Goal: Use online tool/utility: Utilize a website feature to perform a specific function

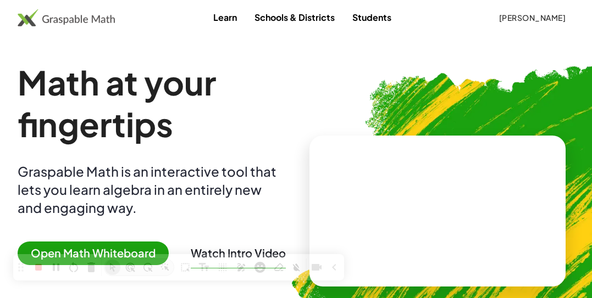
click at [94, 246] on span "Open Math Whiteboard" at bounding box center [93, 254] width 151 height 24
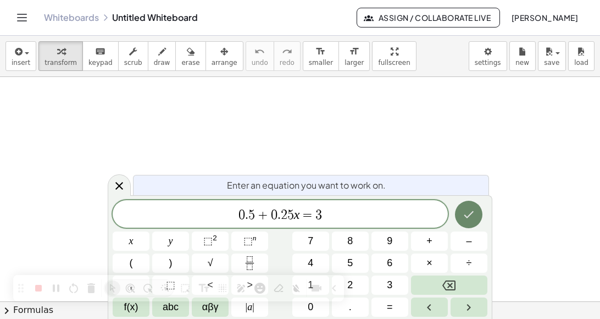
click at [469, 214] on icon "Done" at bounding box center [468, 214] width 13 height 13
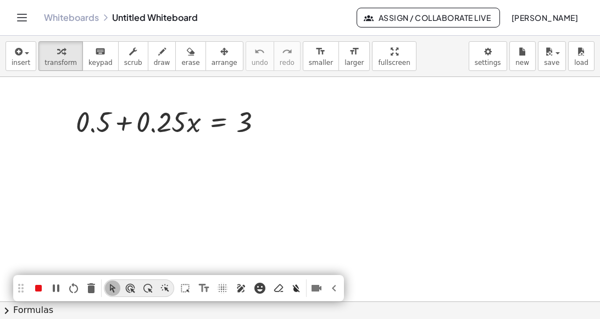
click at [242, 288] on icon "Pen (Alt+P)" at bounding box center [241, 288] width 8 height 8
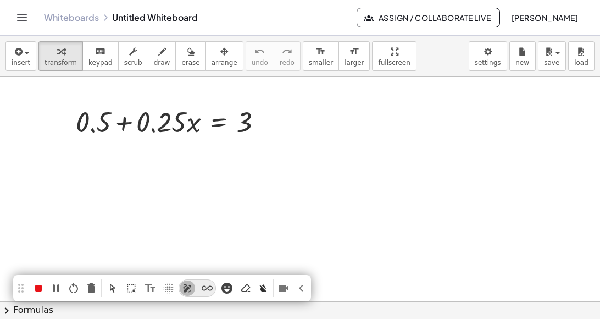
click at [197, 288] on span at bounding box center [197, 288] width 0 height 0
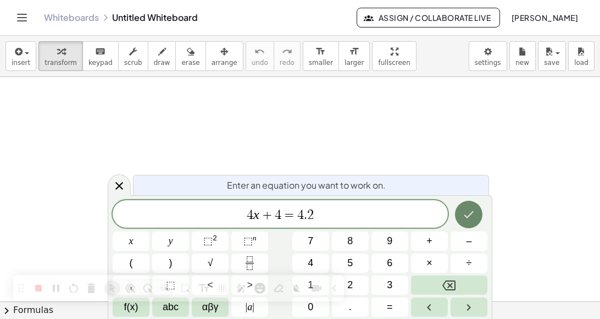
click at [472, 213] on icon "Done" at bounding box center [469, 214] width 10 height 7
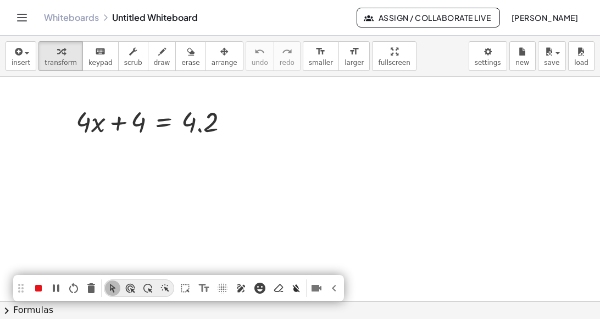
click at [245, 288] on icon "Pen (Alt+P)" at bounding box center [241, 287] width 11 height 11
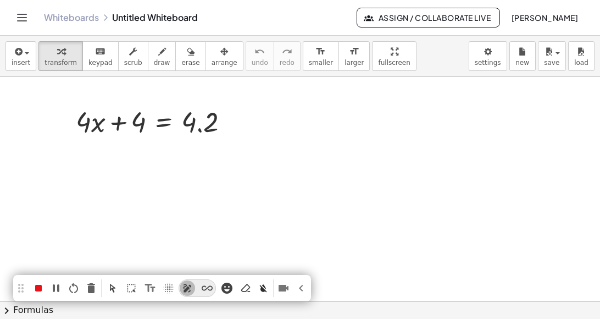
click at [197, 288] on span at bounding box center [197, 288] width 0 height 0
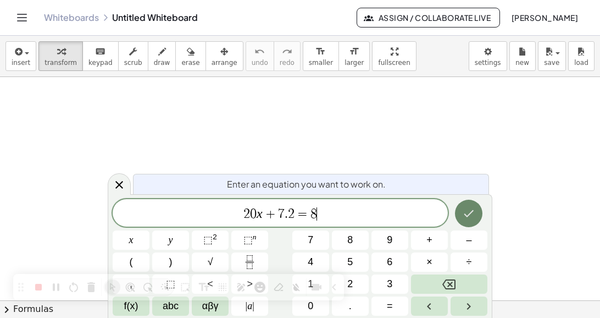
click at [474, 212] on icon "Done" at bounding box center [468, 213] width 13 height 13
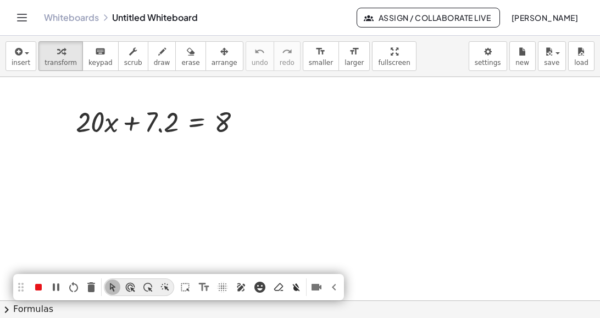
click at [239, 289] on icon "Pen (Alt+P)" at bounding box center [241, 287] width 8 height 8
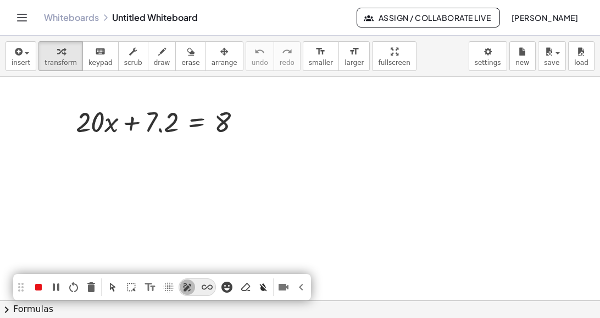
click at [197, 287] on span at bounding box center [197, 287] width 0 height 0
